Goal: Task Accomplishment & Management: Use online tool/utility

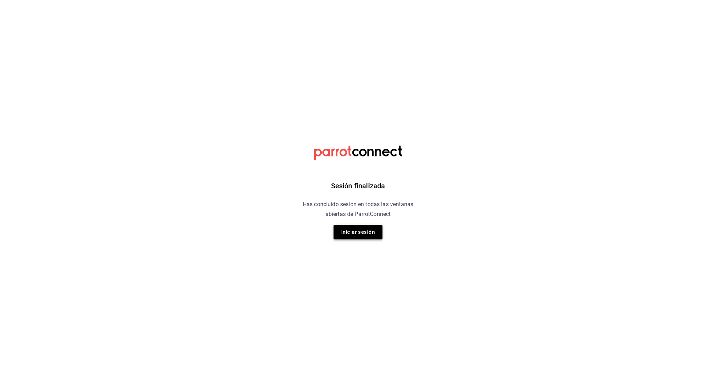
click at [370, 231] on button "Iniciar sesión" at bounding box center [358, 232] width 49 height 15
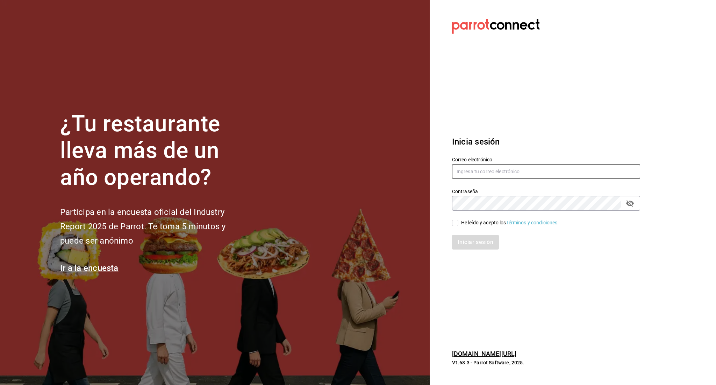
type input "[PERSON_NAME][EMAIL_ADDRESS][PERSON_NAME][DOMAIN_NAME]"
click at [454, 221] on input "He leído y acepto los Términos y condiciones." at bounding box center [455, 223] width 6 height 6
checkbox input "true"
click at [463, 246] on button "Iniciar sesión" at bounding box center [476, 242] width 48 height 15
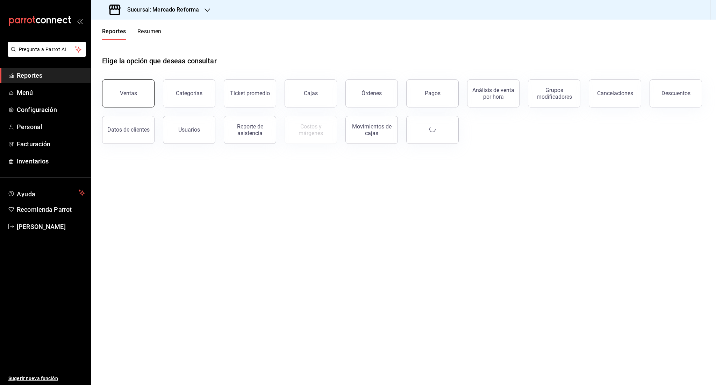
click at [130, 86] on button "Ventas" at bounding box center [128, 93] width 52 height 28
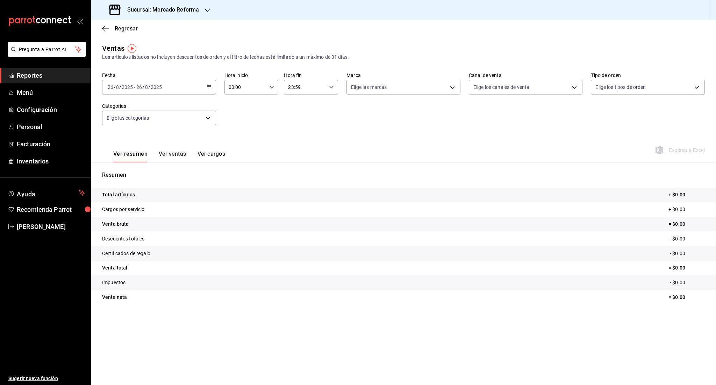
click at [130, 86] on input "2025" at bounding box center [127, 87] width 12 height 6
click at [125, 120] on li "Ayer" at bounding box center [135, 124] width 65 height 16
click at [57, 73] on span "Reportes" at bounding box center [51, 75] width 68 height 9
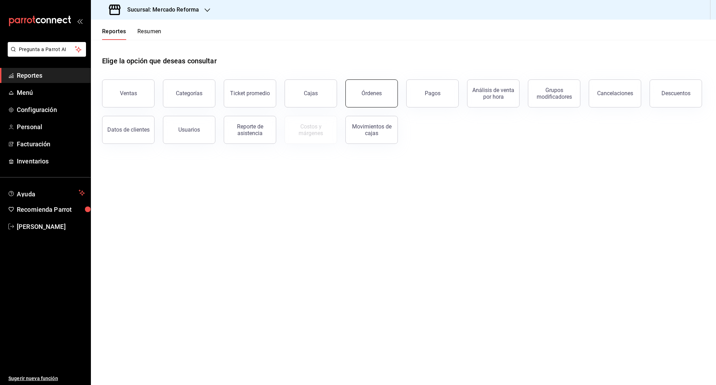
click at [360, 94] on button "Órdenes" at bounding box center [372, 93] width 52 height 28
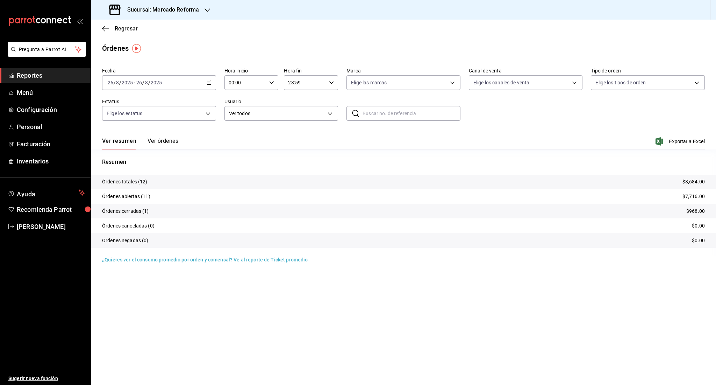
click at [189, 85] on div "2025-08-26 26 / 8 / 2025 - 2025-08-26 26 / 8 / 2025" at bounding box center [159, 82] width 114 height 15
click at [146, 148] on span "Mes actual" at bounding box center [135, 150] width 54 height 7
click at [689, 137] on span "Exportar a Excel" at bounding box center [681, 141] width 48 height 8
